Goal: Task Accomplishment & Management: Complete application form

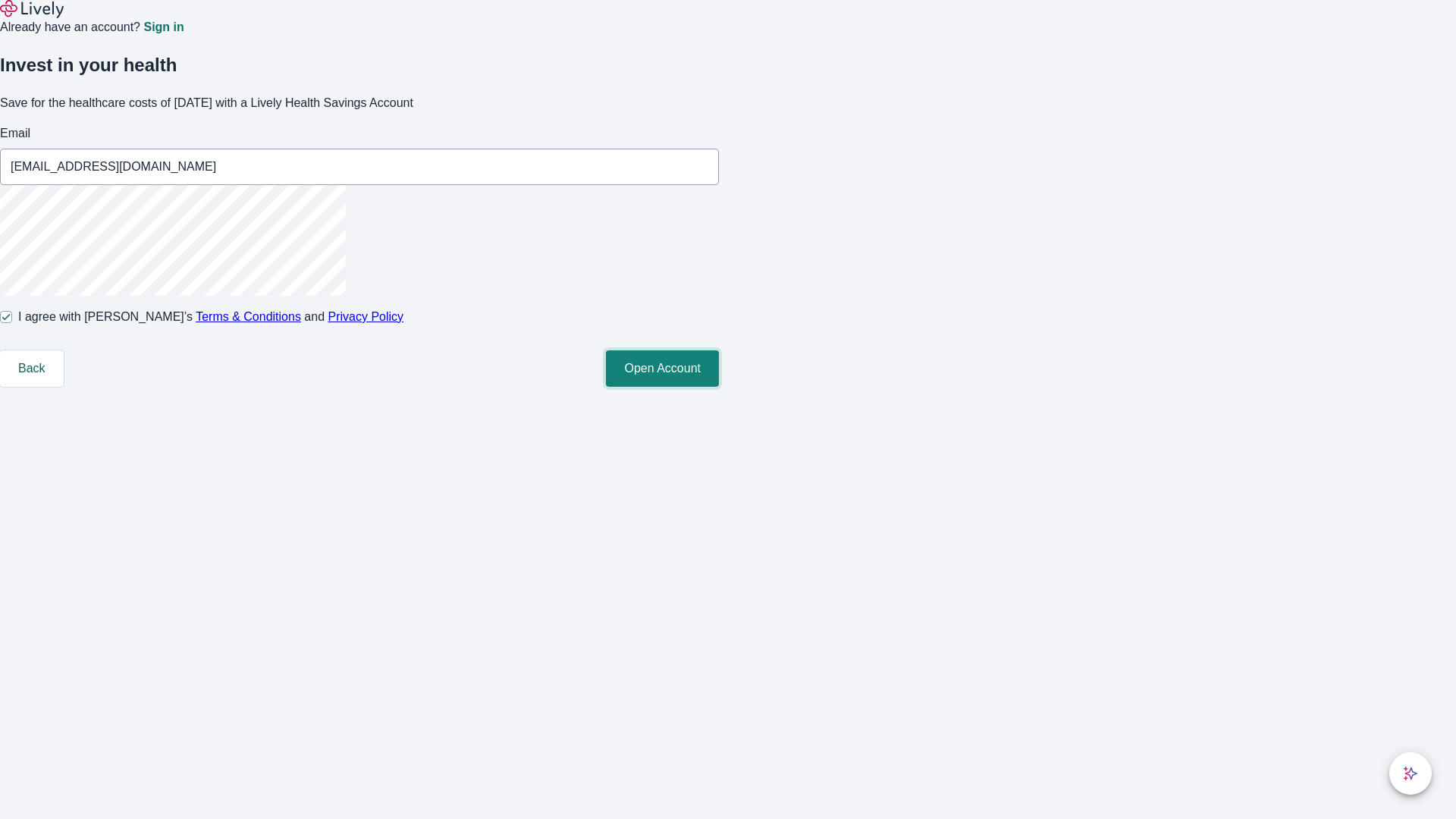
click at [719, 387] on button "Open Account" at bounding box center [663, 369] width 113 height 36
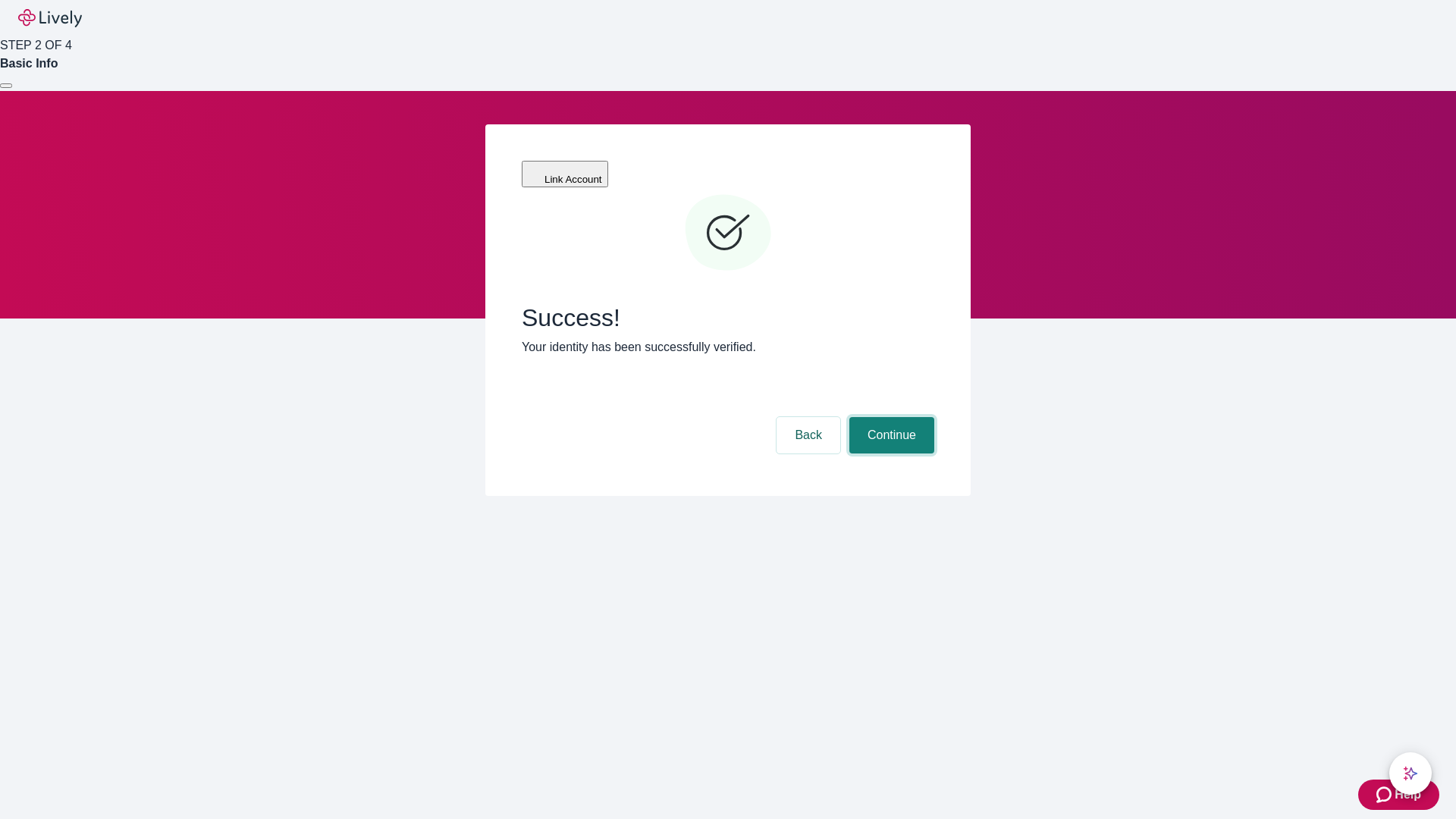
click at [890, 418] on button "Continue" at bounding box center [892, 435] width 85 height 36
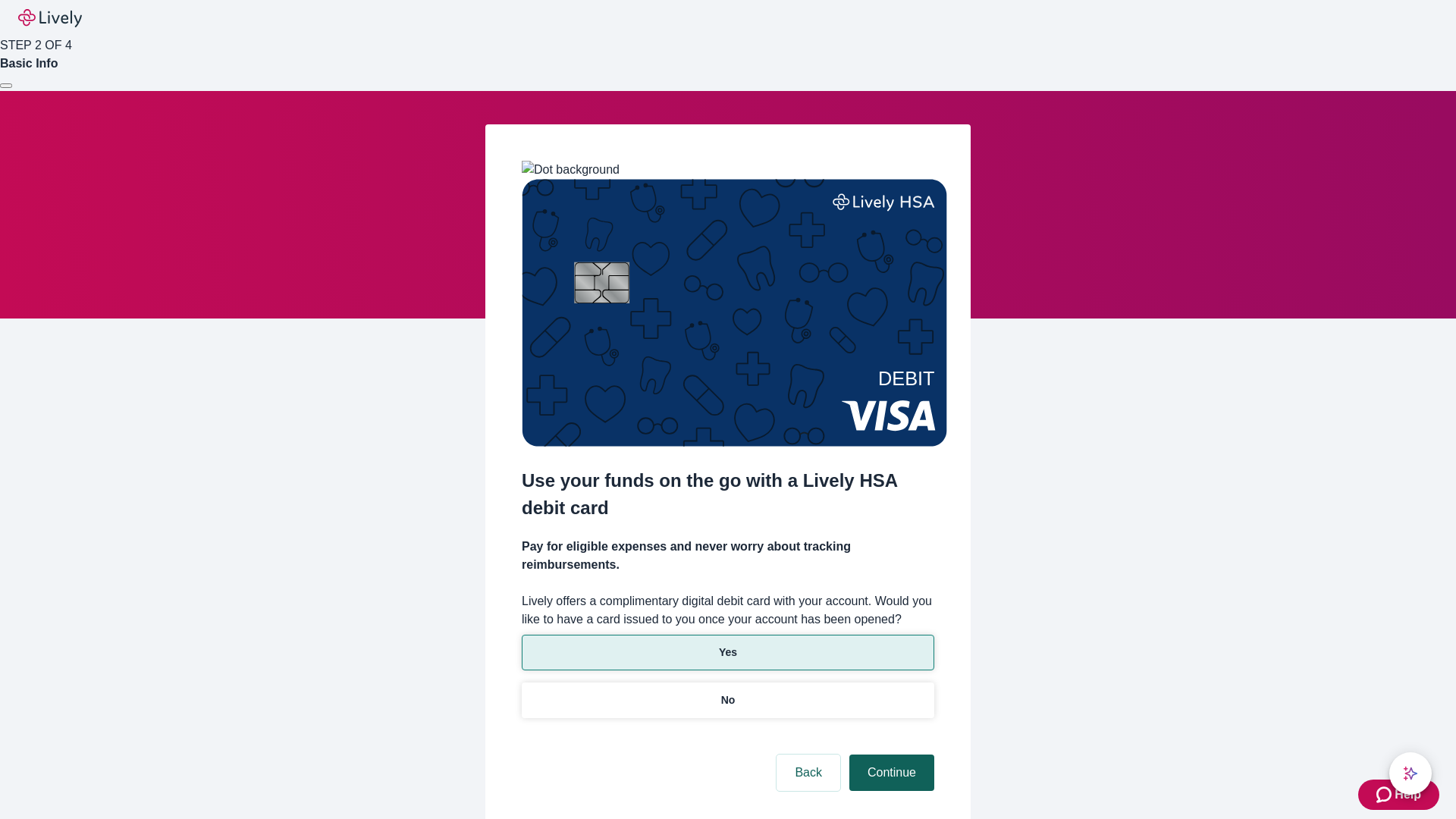
click at [728, 645] on p "Yes" at bounding box center [728, 652] width 19 height 16
click at [890, 755] on button "Continue" at bounding box center [892, 773] width 85 height 36
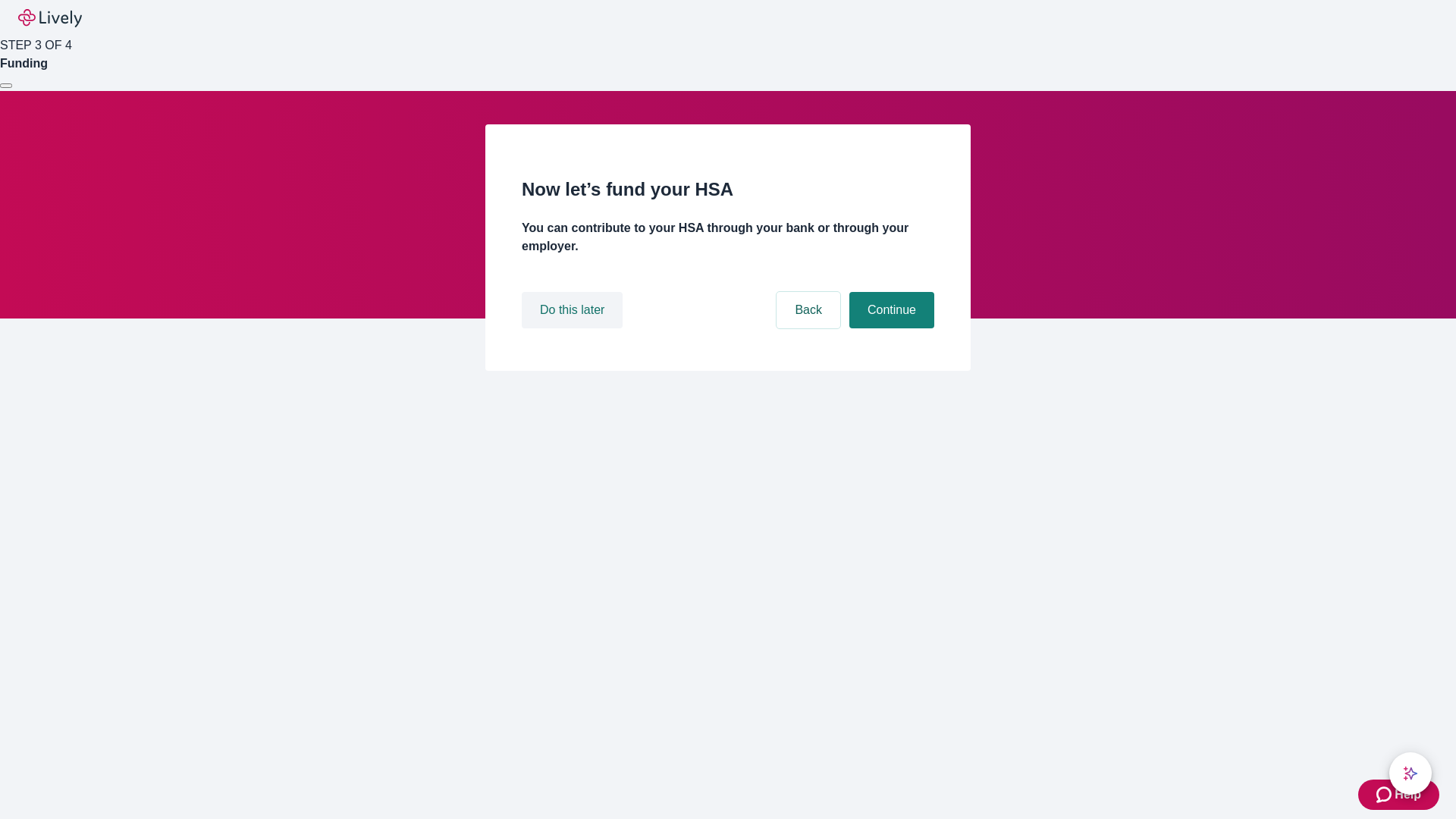
click at [574, 329] on button "Do this later" at bounding box center [571, 309] width 101 height 36
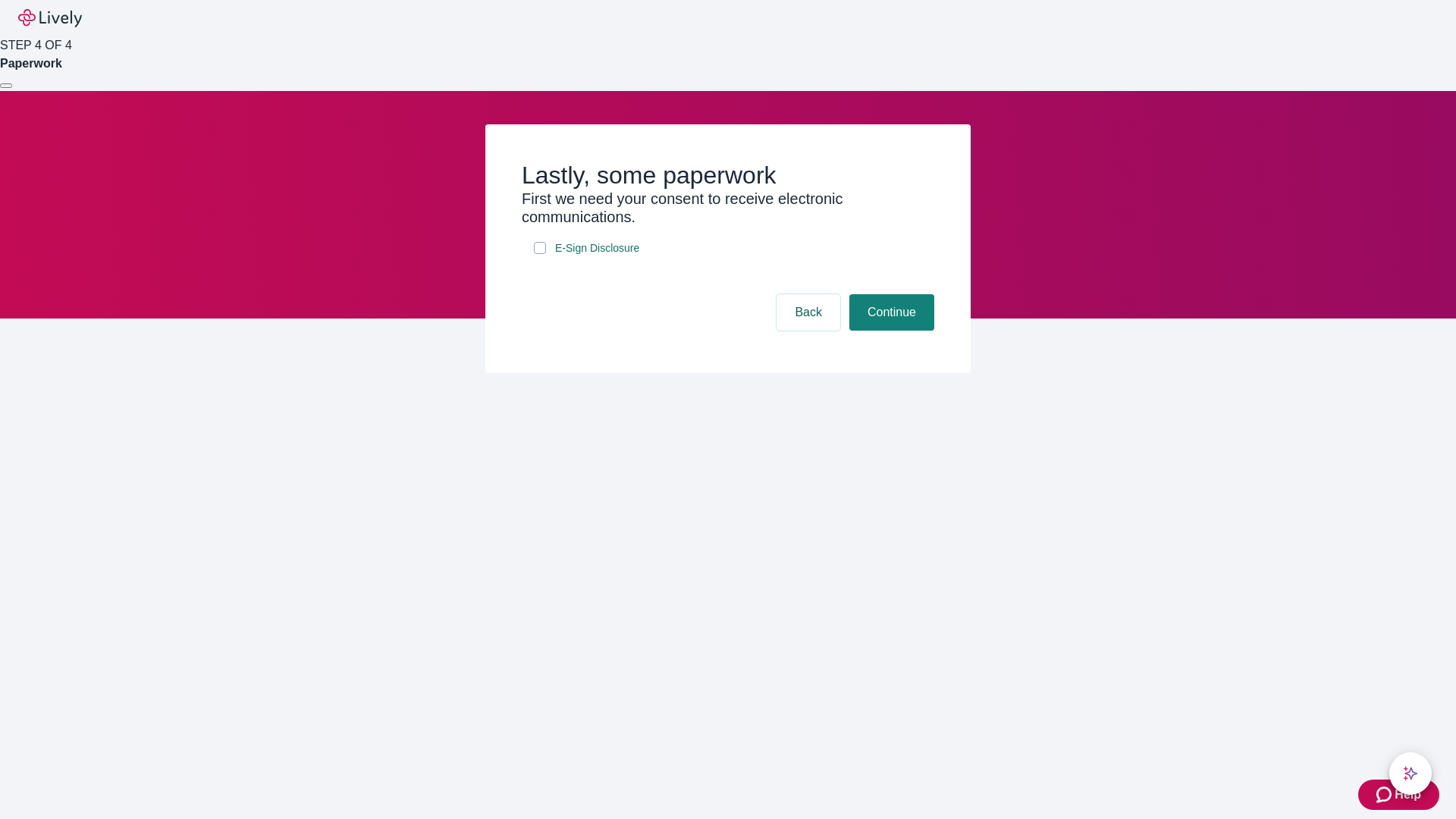
click at [540, 254] on input "E-Sign Disclosure" at bounding box center [540, 248] width 12 height 12
checkbox input "true"
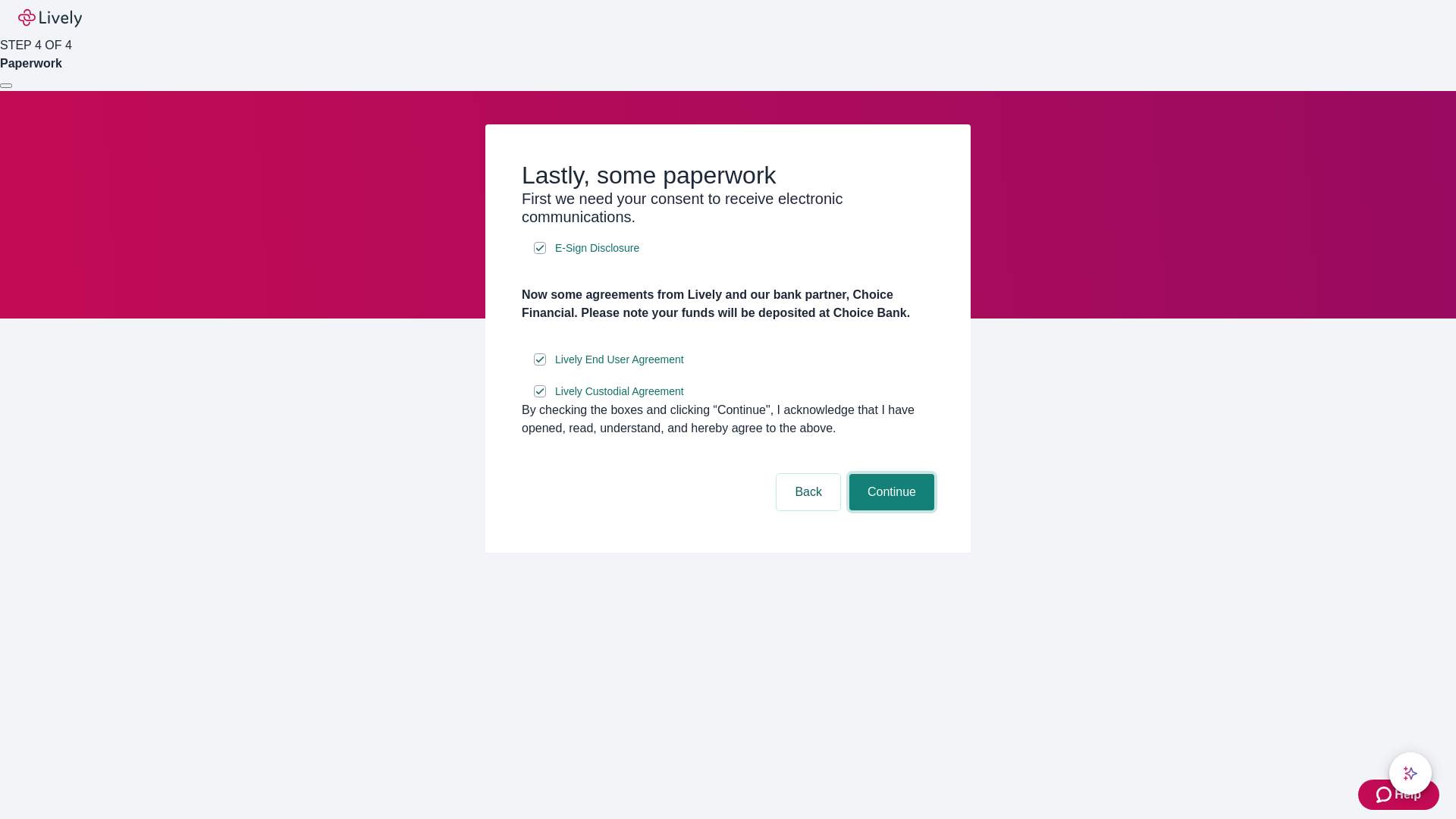
click at [890, 511] on button "Continue" at bounding box center [892, 492] width 85 height 36
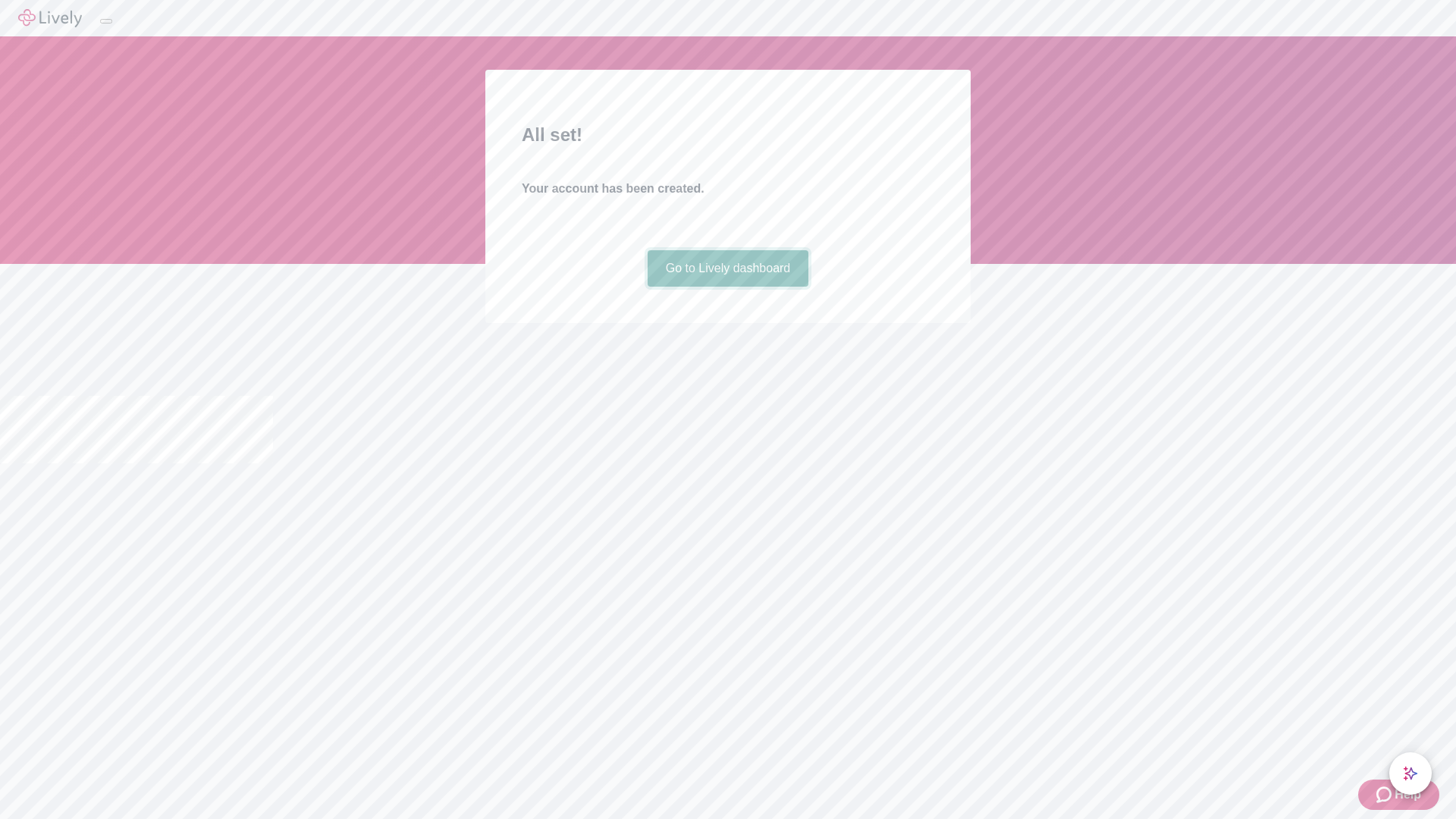
click at [728, 287] on link "Go to Lively dashboard" at bounding box center [728, 268] width 161 height 36
